Goal: Transaction & Acquisition: Purchase product/service

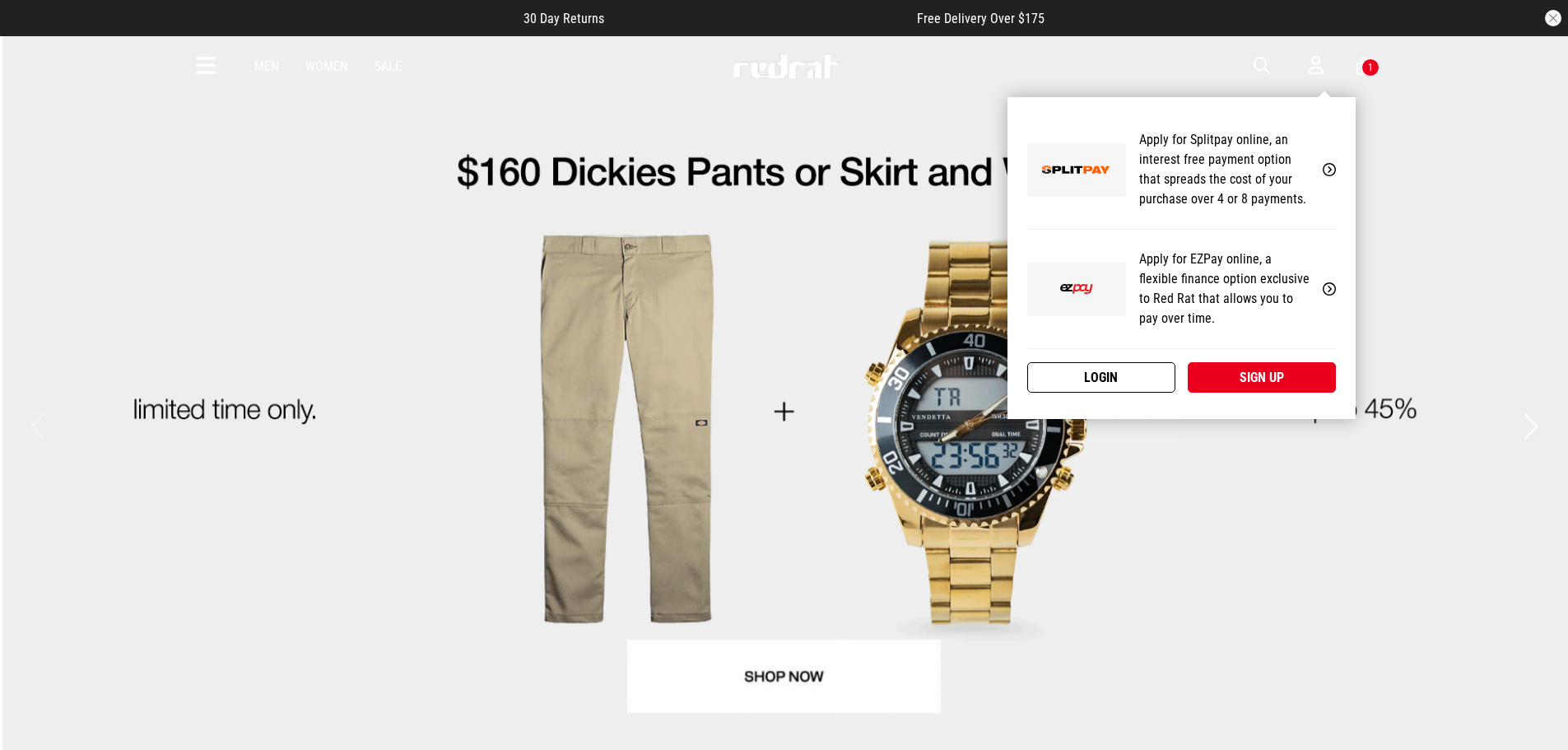
click at [1129, 381] on link "Login" at bounding box center [1101, 378] width 148 height 31
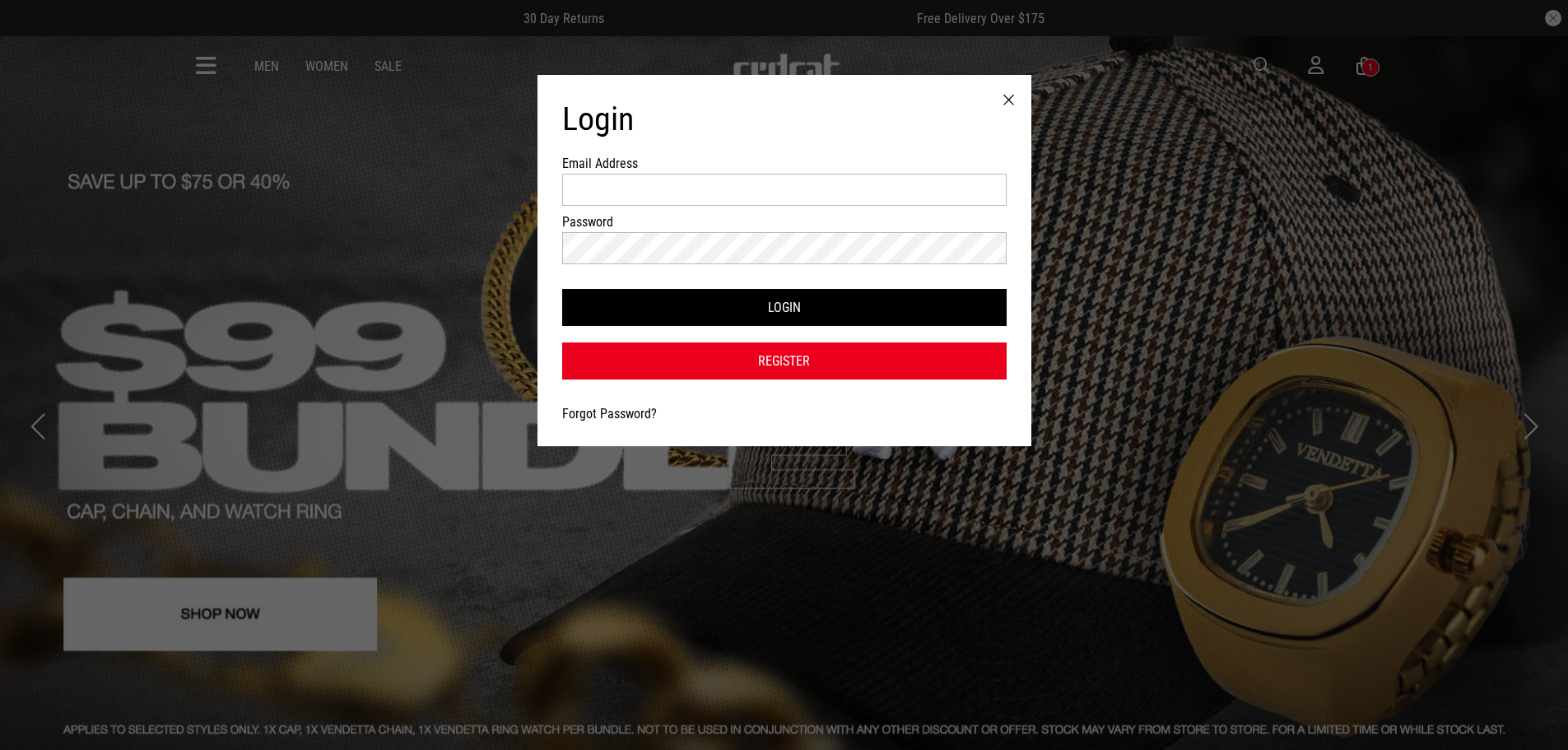
click at [630, 412] on link "Forgot Password?" at bounding box center [609, 413] width 95 height 15
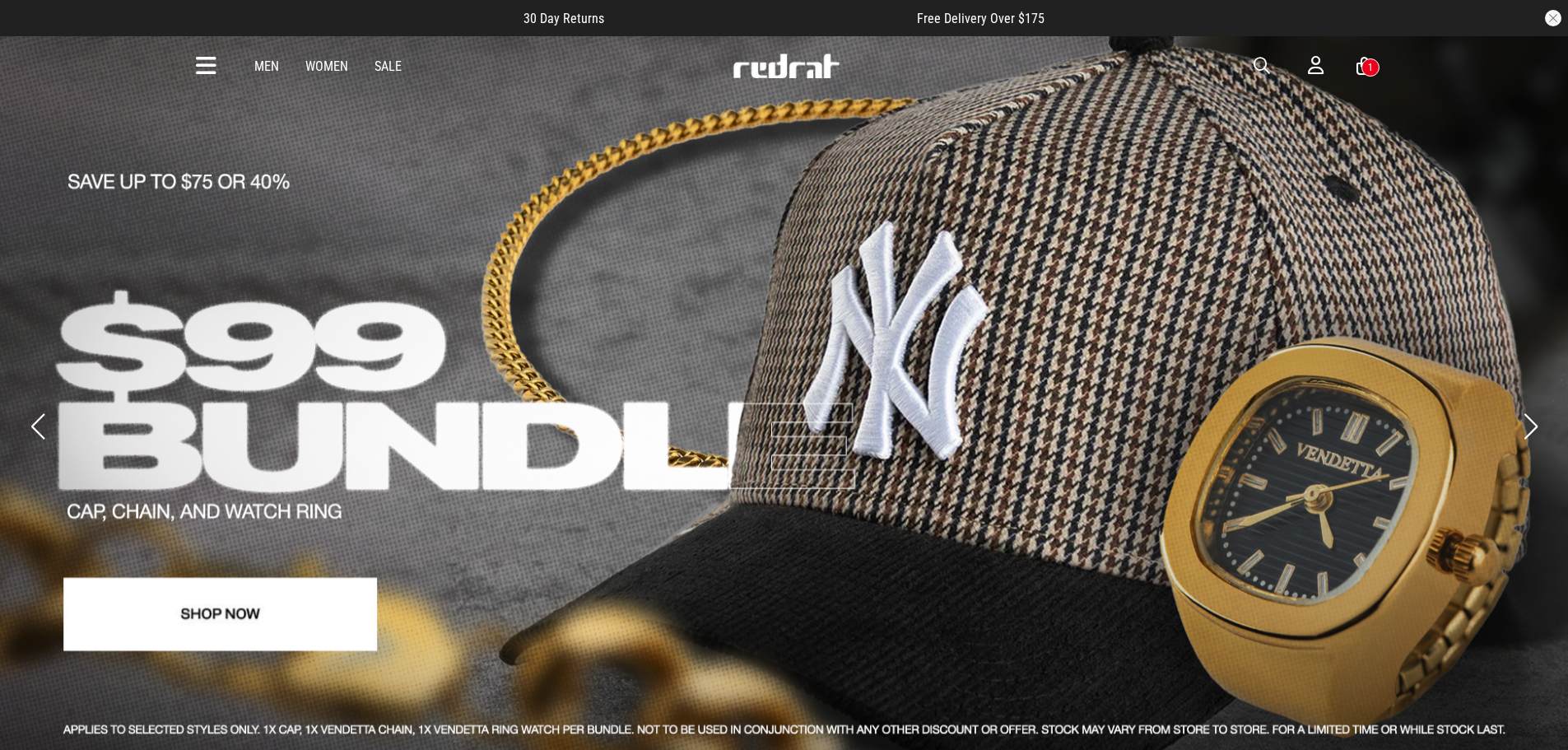
click at [1263, 66] on span "button" at bounding box center [1261, 66] width 16 height 20
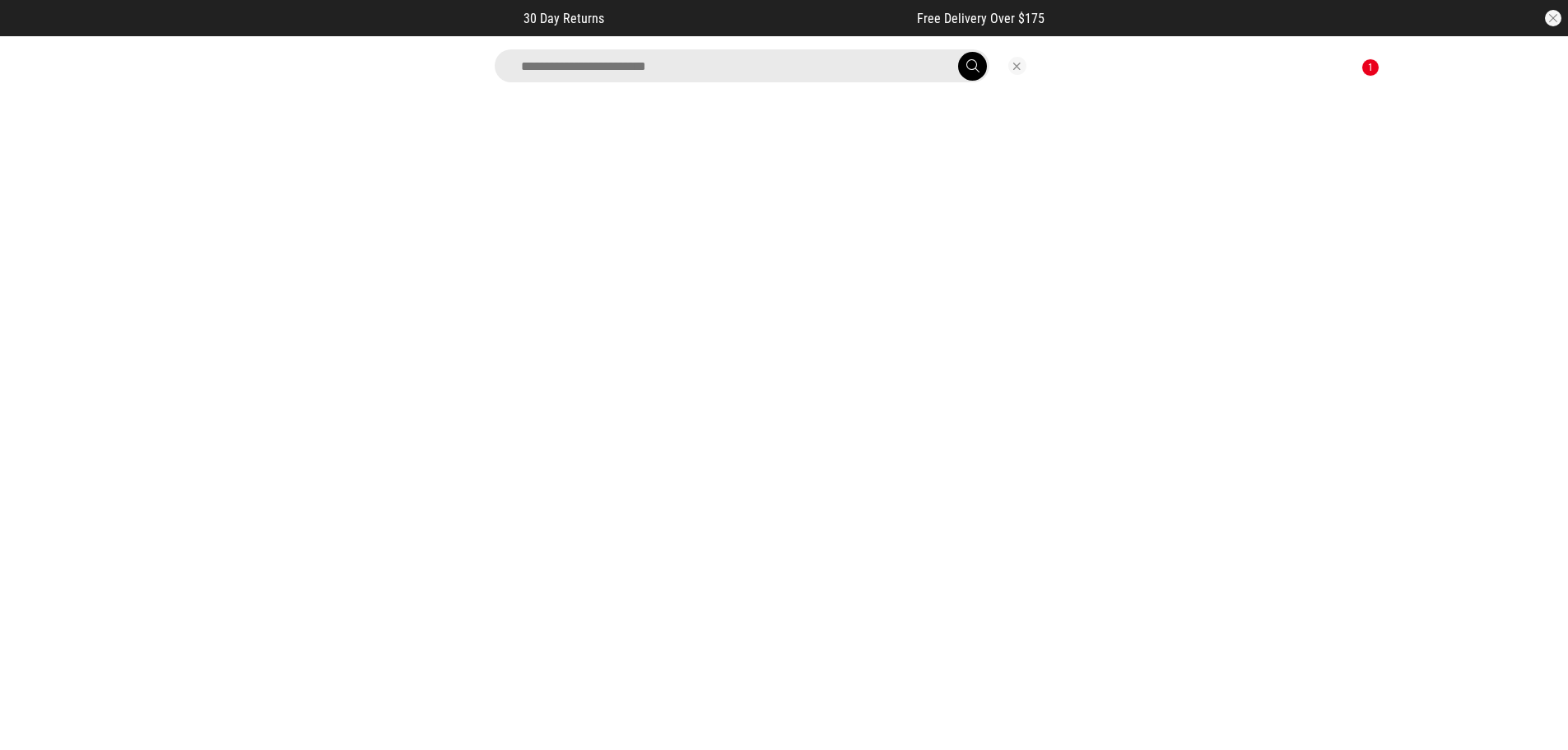
click at [688, 73] on input "search" at bounding box center [742, 66] width 495 height 33
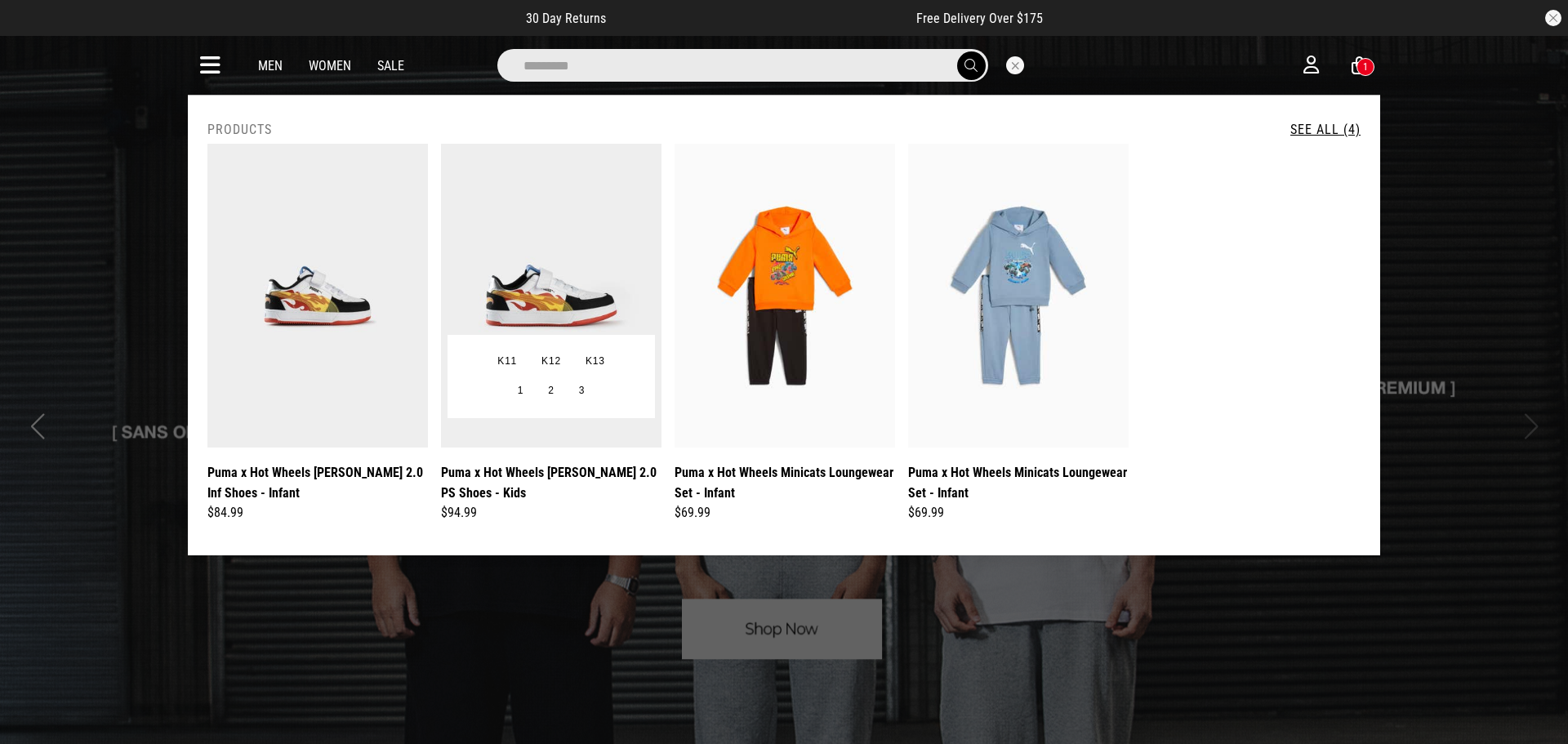
type input "*********"
click at [555, 262] on img at bounding box center [551, 295] width 221 height 304
